Goal: Transaction & Acquisition: Purchase product/service

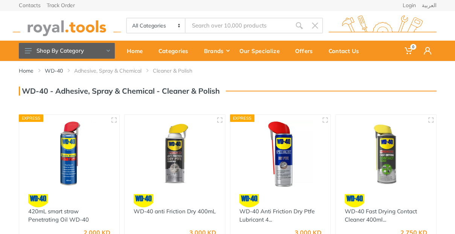
click at [220, 25] on input "Site search" at bounding box center [238, 26] width 105 height 16
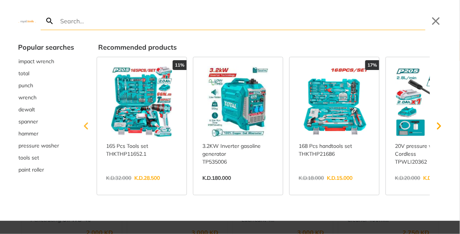
click at [87, 126] on icon "Scroll left" at bounding box center [86, 126] width 15 height 15
click at [441, 128] on icon "Scroll right" at bounding box center [439, 126] width 15 height 15
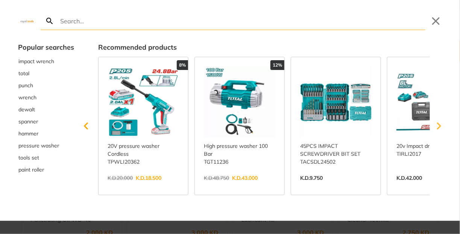
click at [438, 126] on icon "Scroll right" at bounding box center [439, 126] width 15 height 15
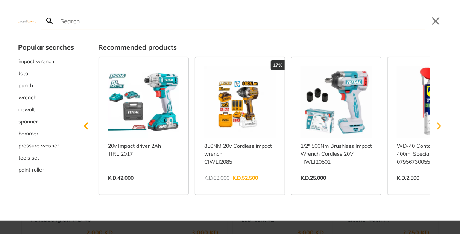
click at [438, 126] on icon "Scroll right" at bounding box center [439, 126] width 15 height 15
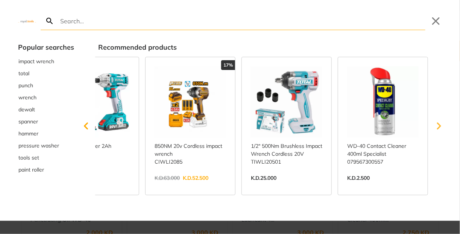
click at [438, 126] on icon "Scroll right" at bounding box center [439, 126] width 15 height 15
click at [25, 73] on span "total" at bounding box center [23, 74] width 11 height 8
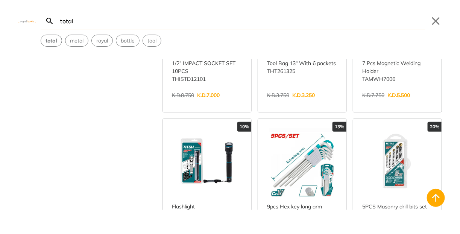
scroll to position [602, 0]
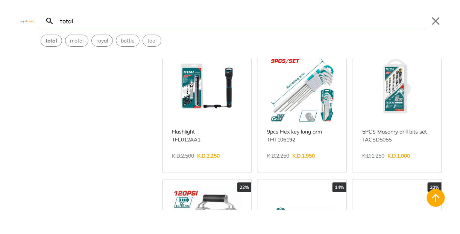
click at [409, 164] on link "View more →" at bounding box center [397, 164] width 70 height 0
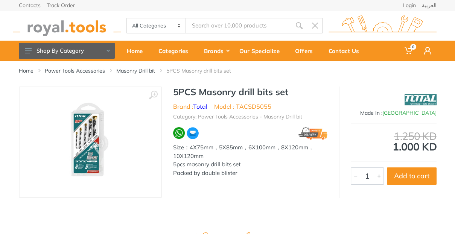
type input "total"
click at [428, 55] on span at bounding box center [428, 51] width 18 height 16
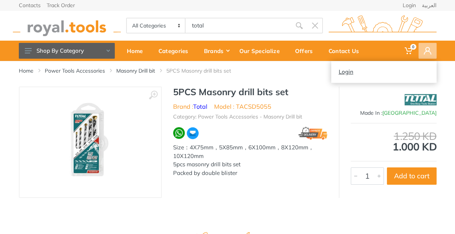
click at [361, 75] on link "Login" at bounding box center [383, 72] width 105 height 12
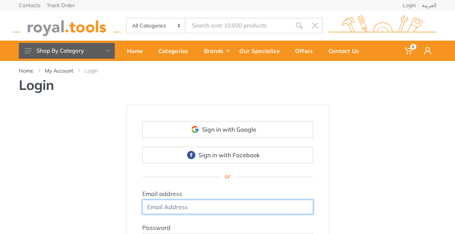
drag, startPoint x: 210, startPoint y: 201, endPoint x: 205, endPoint y: 206, distance: 7.2
click at [210, 201] on input "email" at bounding box center [227, 207] width 171 height 14
type input "ashraf.abou.samra.2@gmail.com"
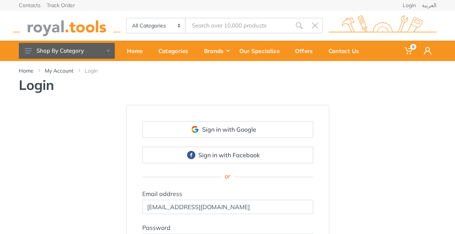
scroll to position [75, 0]
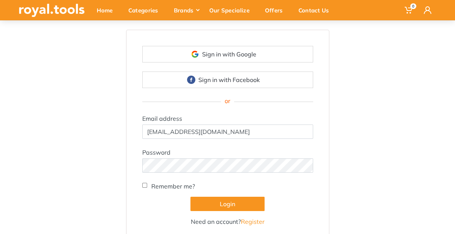
click at [161, 182] on label "Remember me?" at bounding box center [173, 186] width 44 height 9
click at [147, 183] on input "Remember me?" at bounding box center [144, 185] width 5 height 5
checkbox input "true"
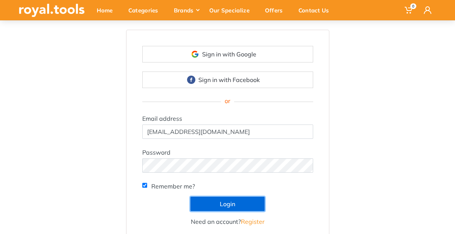
click at [219, 204] on button "Login" at bounding box center [227, 204] width 74 height 14
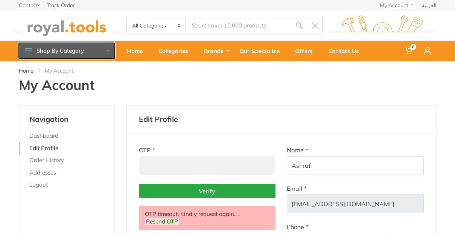
click at [109, 49] on button "Shop By Category" at bounding box center [67, 51] width 96 height 16
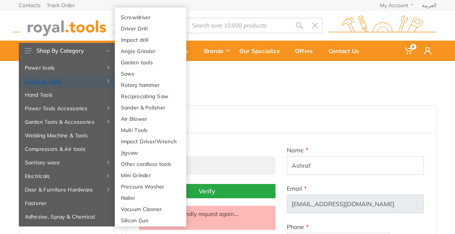
click at [76, 79] on link "Cordless Tools" at bounding box center [67, 82] width 96 height 14
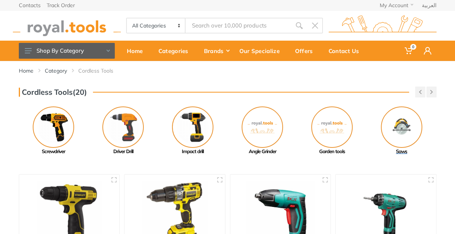
click at [404, 129] on img at bounding box center [401, 127] width 41 height 41
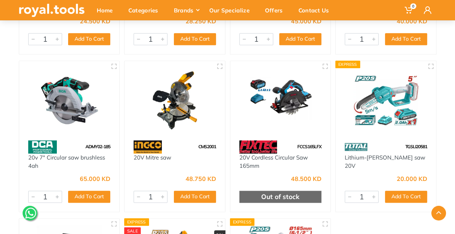
scroll to position [677, 0]
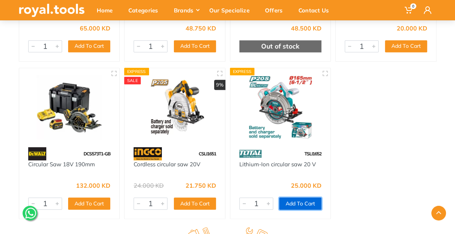
click at [301, 201] on button "Add To Cart" at bounding box center [300, 204] width 42 height 12
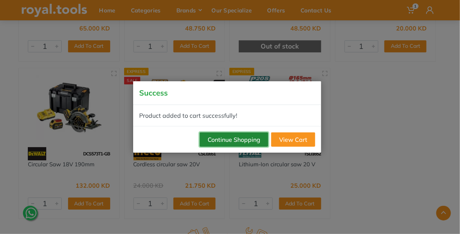
click at [239, 134] on button "Continue Shopping" at bounding box center [234, 139] width 68 height 14
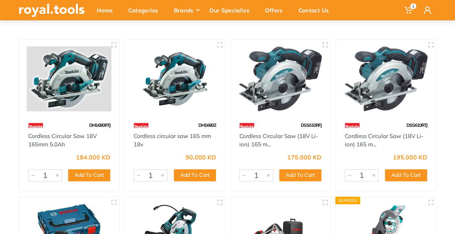
scroll to position [0, 0]
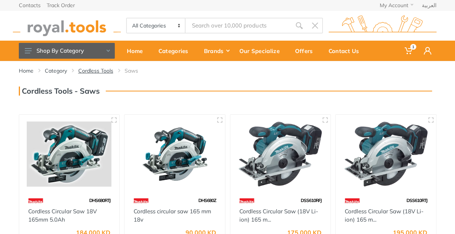
click at [100, 68] on link "Cordless Tools" at bounding box center [95, 71] width 35 height 8
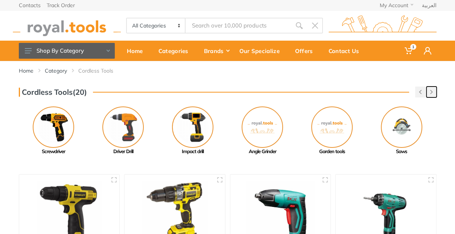
click at [432, 89] on button "button" at bounding box center [431, 92] width 10 height 11
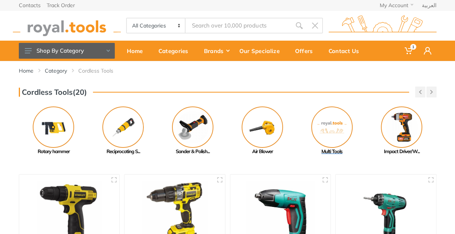
click at [334, 122] on img at bounding box center [331, 127] width 41 height 41
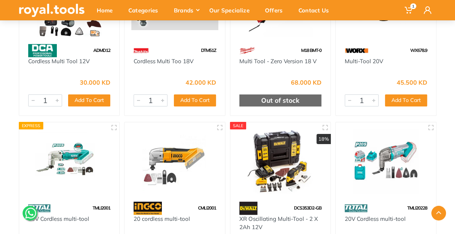
scroll to position [188, 0]
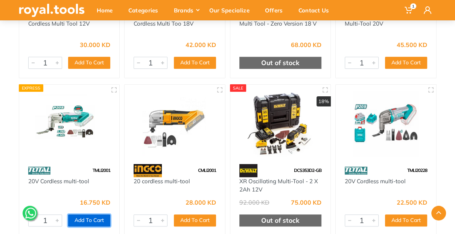
click at [90, 221] on button "Add To Cart" at bounding box center [89, 221] width 42 height 12
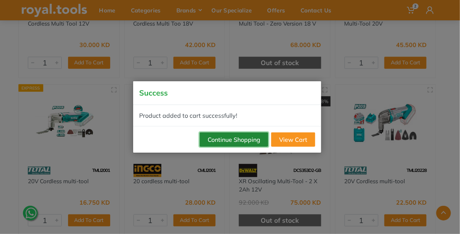
click at [233, 135] on button "Continue Shopping" at bounding box center [234, 139] width 68 height 14
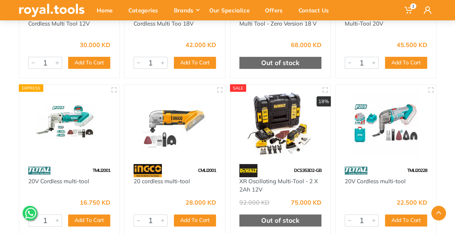
scroll to position [0, 0]
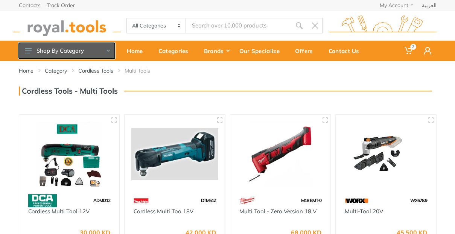
click at [87, 51] on button "Shop By Category" at bounding box center [67, 51] width 96 height 16
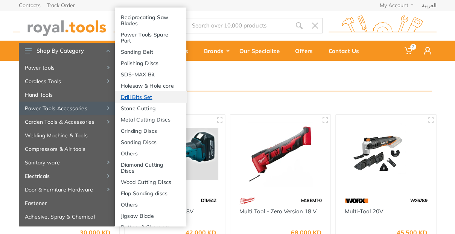
click at [135, 101] on link "Drill Bits Set" at bounding box center [151, 96] width 72 height 11
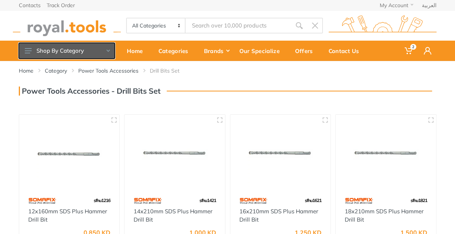
click at [106, 49] on button "Shop By Category" at bounding box center [67, 51] width 96 height 16
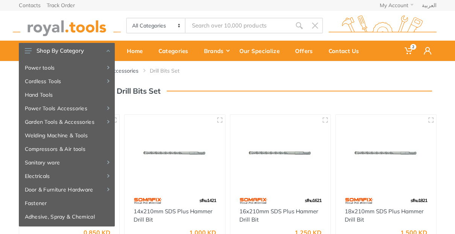
click at [241, 19] on input "Site search" at bounding box center [238, 26] width 105 height 16
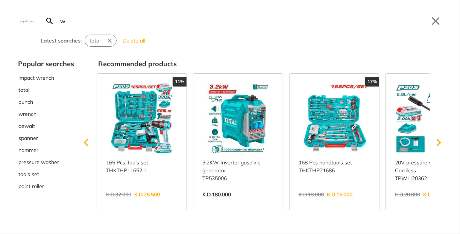
type input "we"
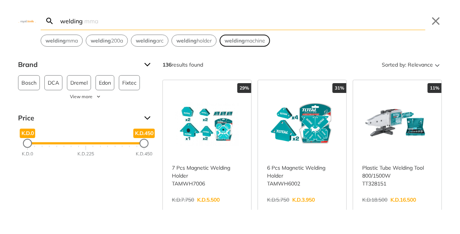
click at [245, 39] on strong "welding" at bounding box center [235, 40] width 20 height 7
type input "welding machine"
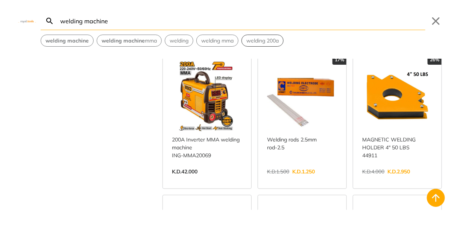
scroll to position [752, 0]
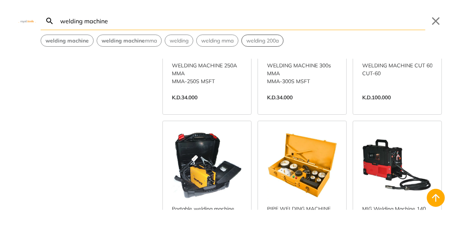
scroll to position [1731, 0]
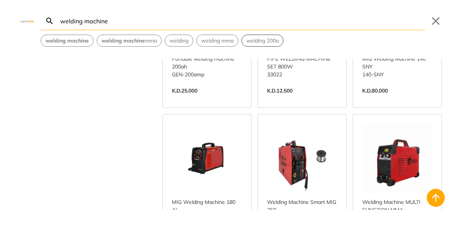
scroll to position [1882, 0]
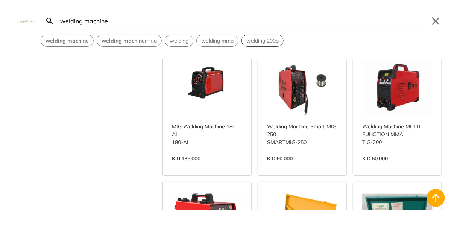
drag, startPoint x: 323, startPoint y: 148, endPoint x: 271, endPoint y: 160, distance: 53.4
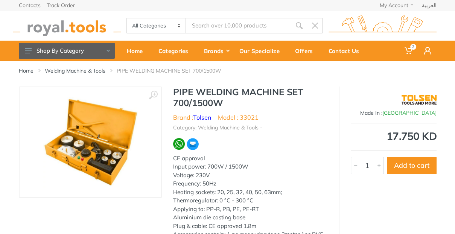
type input "welding machine"
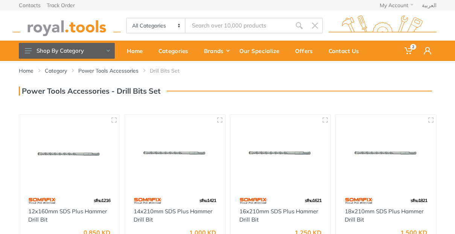
type input "welding machine"
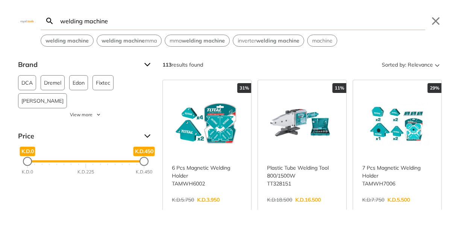
scroll to position [1965, 0]
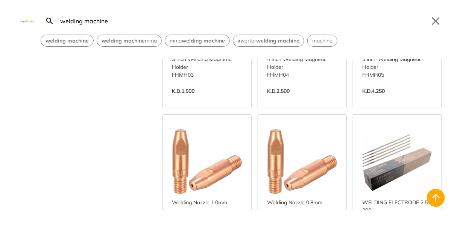
scroll to position [2530, 0]
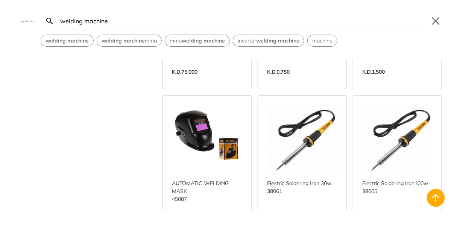
scroll to position [3320, 0]
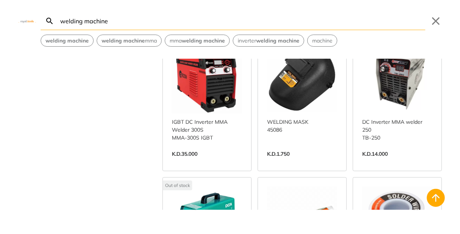
click at [125, 21] on input "welding machine" at bounding box center [242, 21] width 367 height 18
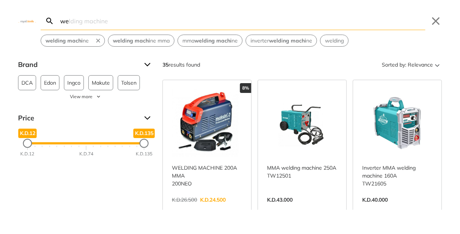
type input "w"
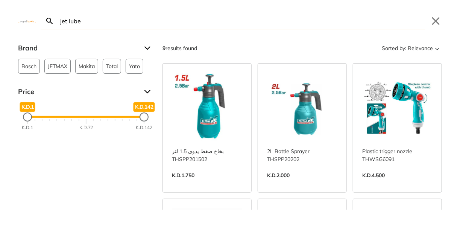
drag, startPoint x: 93, startPoint y: 21, endPoint x: 47, endPoint y: 20, distance: 45.9
click at [47, 20] on form "jet lube Search Submit" at bounding box center [233, 21] width 385 height 18
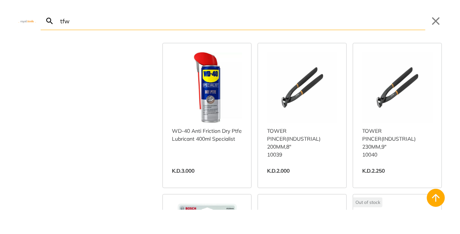
scroll to position [677, 0]
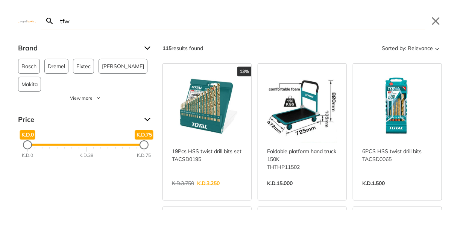
click at [75, 18] on input "tfw" at bounding box center [242, 21] width 367 height 18
type input "t"
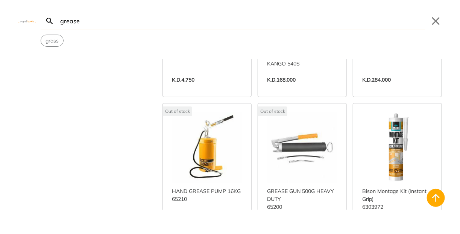
scroll to position [301, 0]
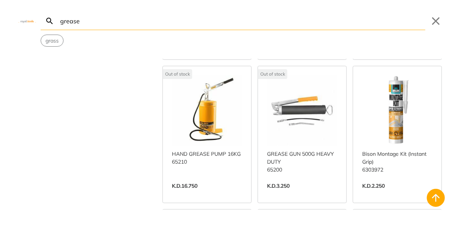
drag, startPoint x: 90, startPoint y: 22, endPoint x: 79, endPoint y: 21, distance: 10.6
click at [79, 21] on input "grease" at bounding box center [242, 21] width 367 height 18
click at [60, 21] on input "grease" at bounding box center [242, 21] width 367 height 18
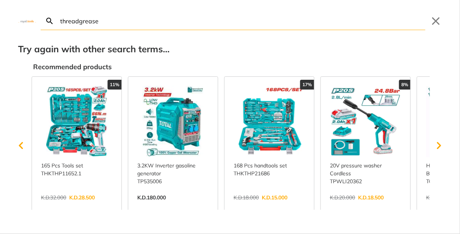
type input "thread grease"
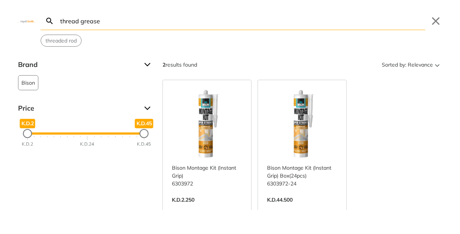
drag, startPoint x: 115, startPoint y: 22, endPoint x: 50, endPoint y: 17, distance: 65.6
click at [50, 17] on form "thread grease Search Submit" at bounding box center [233, 21] width 385 height 18
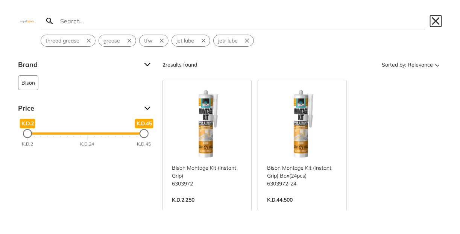
click at [436, 23] on button "Close" at bounding box center [436, 21] width 12 height 12
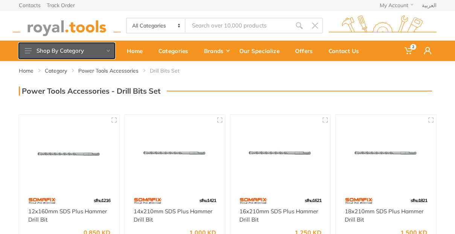
click at [107, 50] on icon at bounding box center [108, 51] width 3 height 2
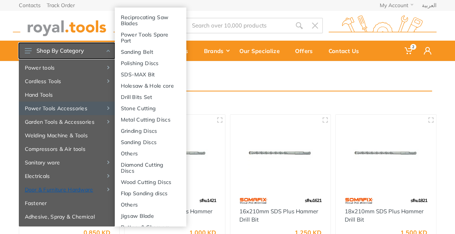
scroll to position [70, 0]
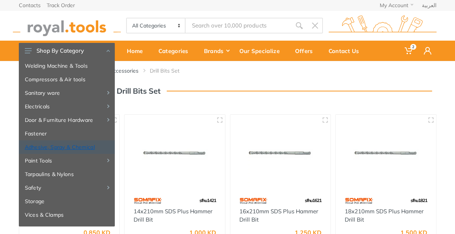
click at [79, 148] on link "Adhesive, Spray & Chemical" at bounding box center [67, 147] width 96 height 14
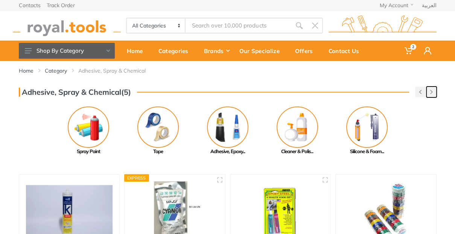
click at [431, 92] on icon "button" at bounding box center [431, 92] width 3 height 4
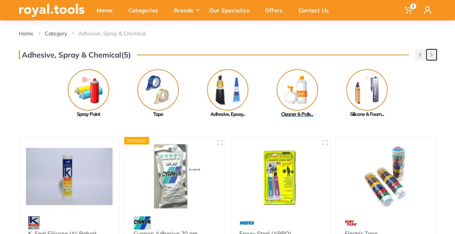
scroll to position [75, 0]
